Goal: Check status: Check status

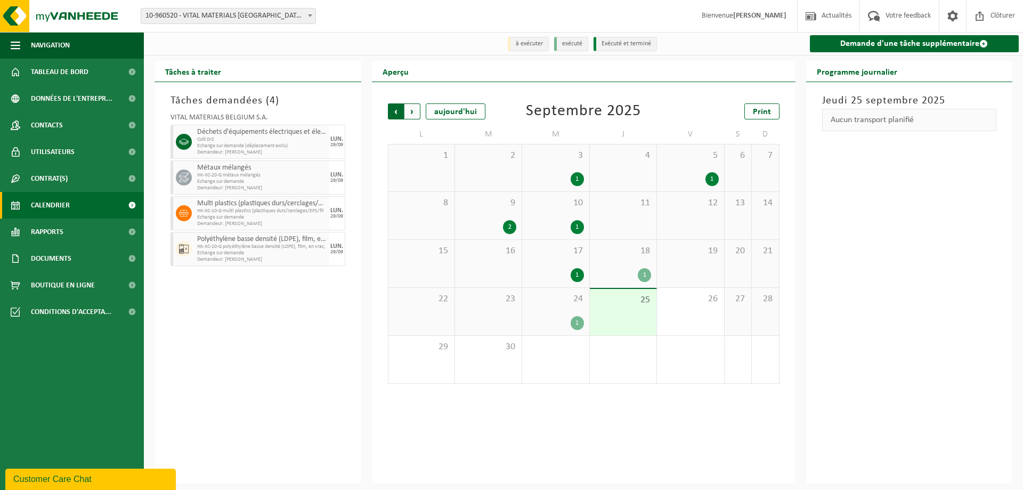
click at [418, 115] on span "Suivant" at bounding box center [412, 111] width 16 height 16
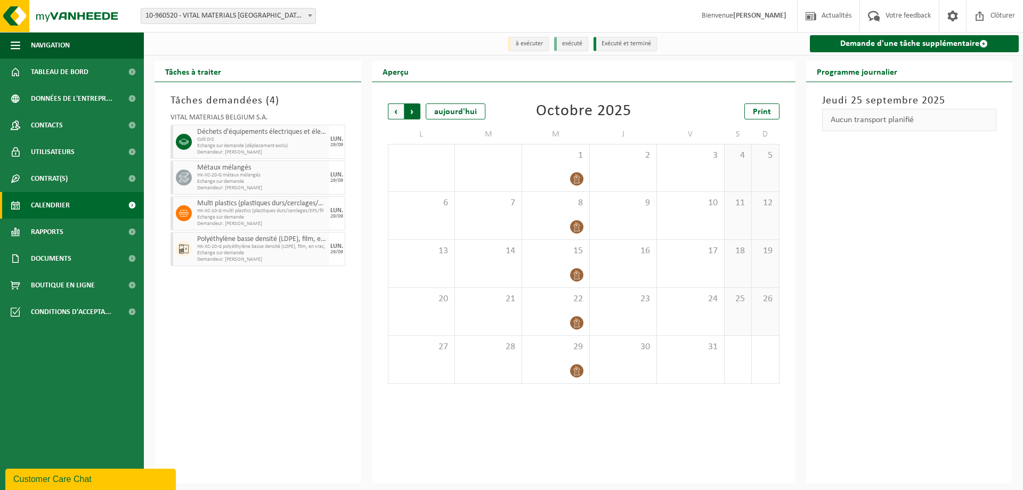
click at [391, 111] on span "Précédent" at bounding box center [396, 111] width 16 height 16
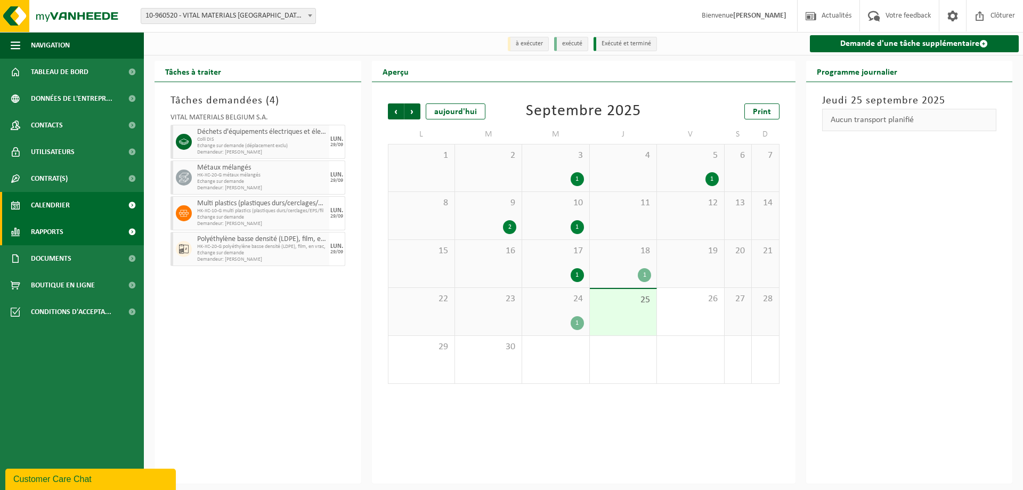
click at [61, 231] on span "Rapports" at bounding box center [47, 231] width 32 height 27
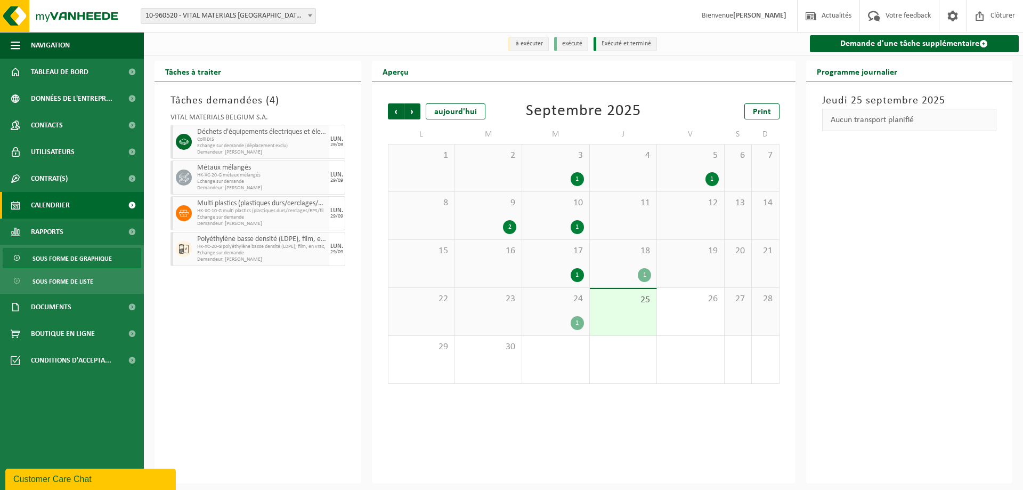
click at [61, 253] on span "Sous forme de graphique" at bounding box center [71, 258] width 79 height 20
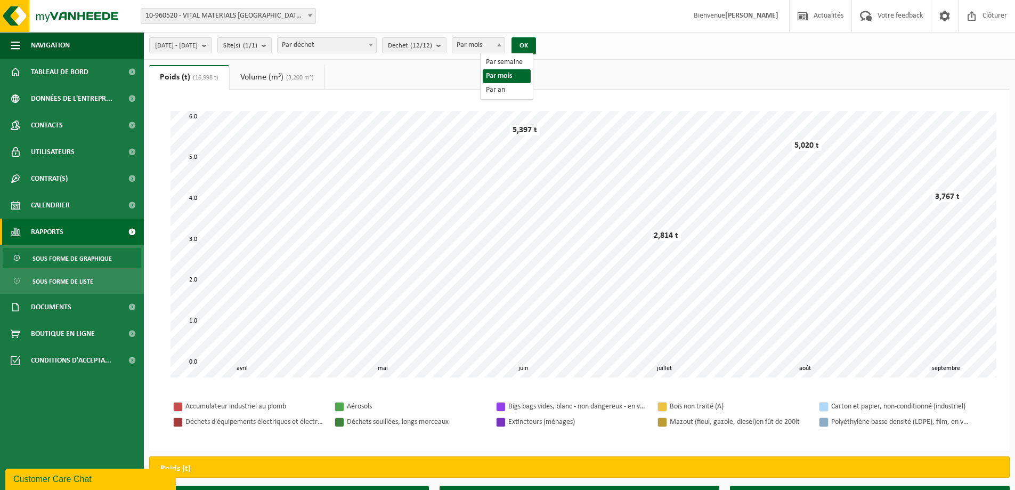
click at [504, 48] on span "Par mois" at bounding box center [478, 45] width 52 height 15
click at [536, 41] on button "OK" at bounding box center [523, 45] width 25 height 17
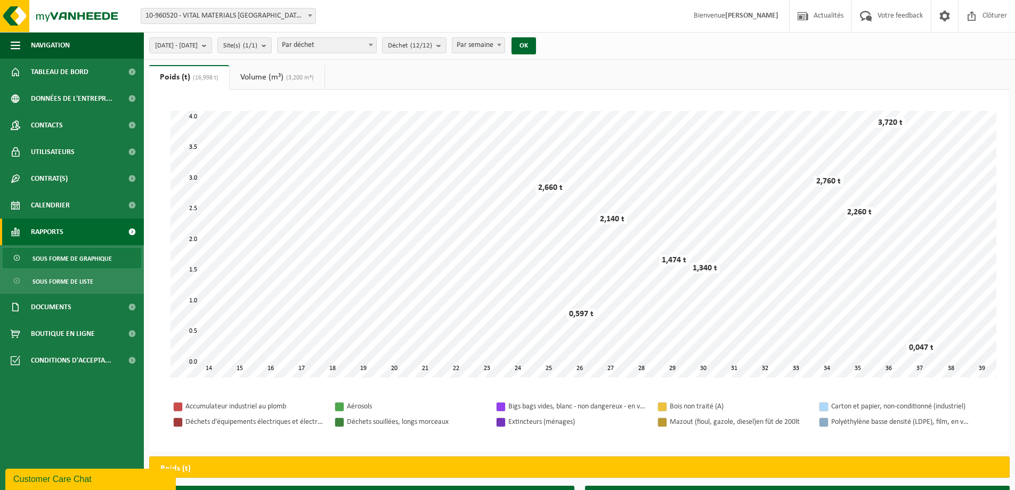
click at [504, 47] on span at bounding box center [499, 45] width 11 height 14
select select "2"
click at [536, 40] on button "OK" at bounding box center [523, 45] width 25 height 17
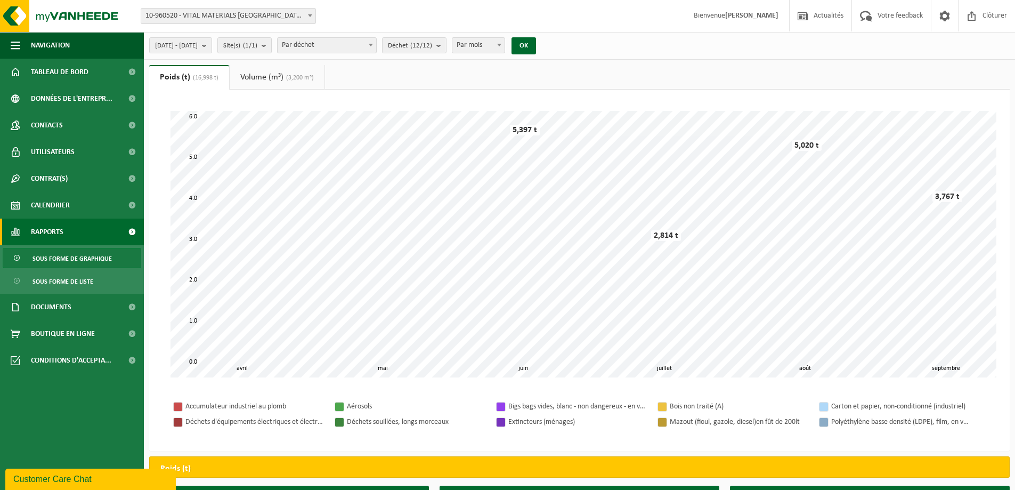
click at [273, 70] on link "Volume (m³) (3,200 m³)" at bounding box center [277, 77] width 95 height 25
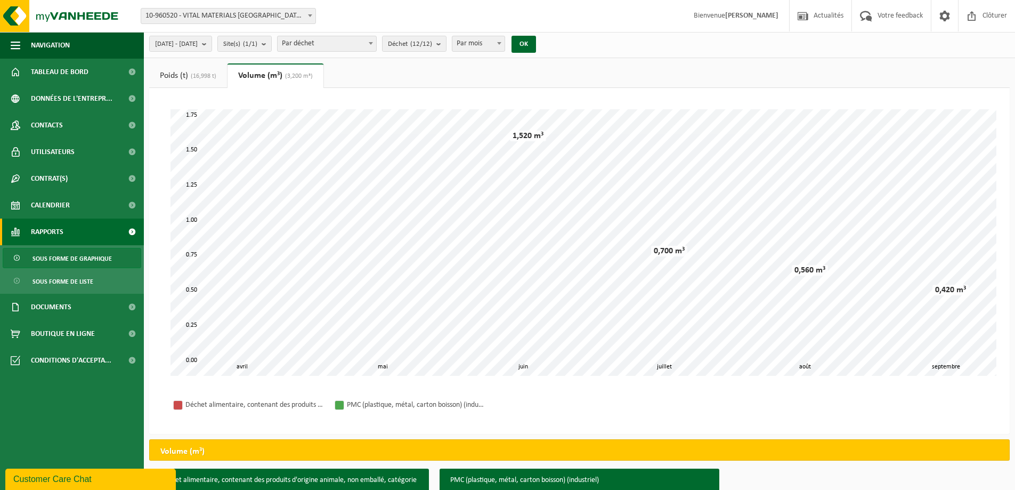
scroll to position [1, 0]
